Goal: Task Accomplishment & Management: Use online tool/utility

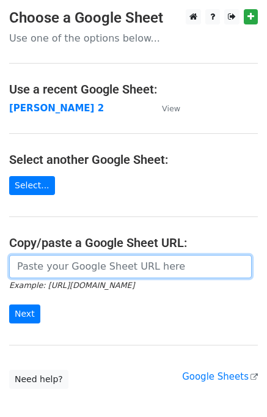
click at [81, 268] on input "url" at bounding box center [130, 266] width 243 height 23
type input "[URL][DOMAIN_NAME]"
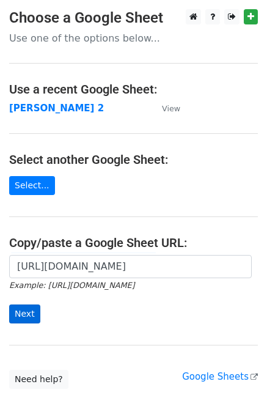
click at [29, 314] on input "Next" at bounding box center [24, 314] width 31 height 19
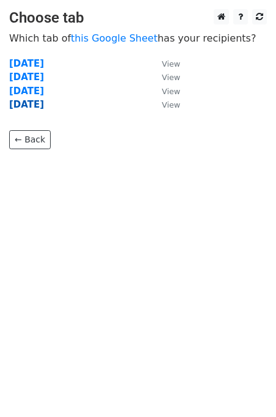
click at [30, 103] on strong "[DATE]" at bounding box center [26, 104] width 35 height 11
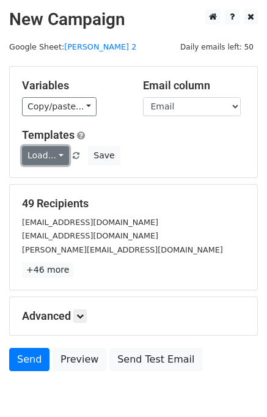
click at [50, 155] on link "Load..." at bounding box center [45, 155] width 47 height 19
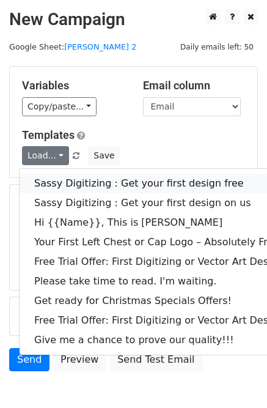
click at [63, 188] on link "Sassy Digitizing : Get your first design free" at bounding box center [176, 184] width 313 height 20
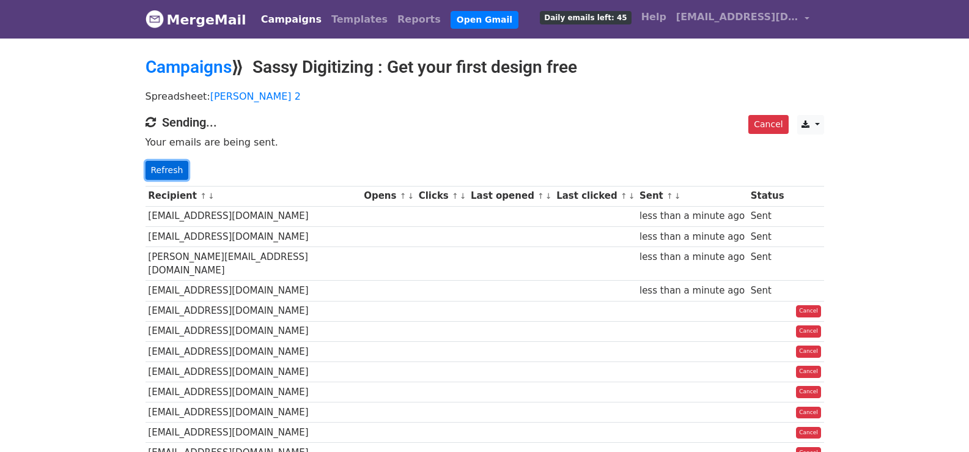
click at [160, 172] on link "Refresh" at bounding box center [167, 170] width 43 height 19
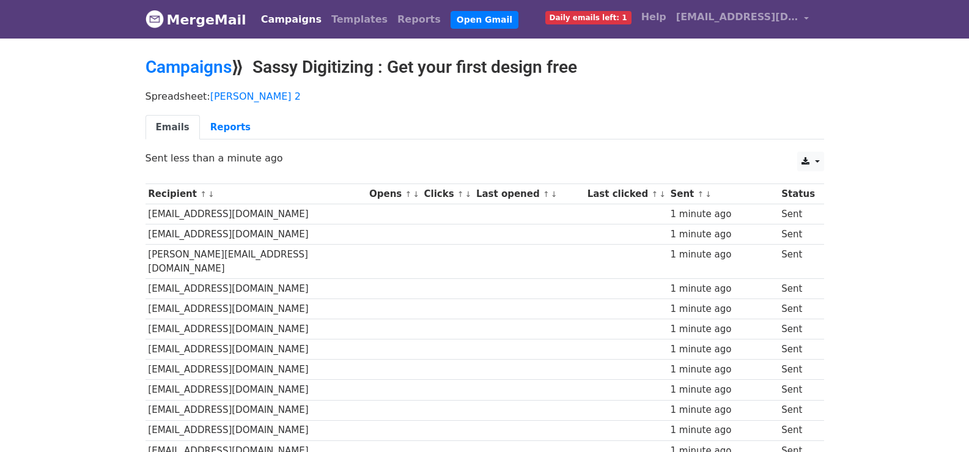
scroll to position [395, 0]
